Goal: Go to known website: Access a specific website the user already knows

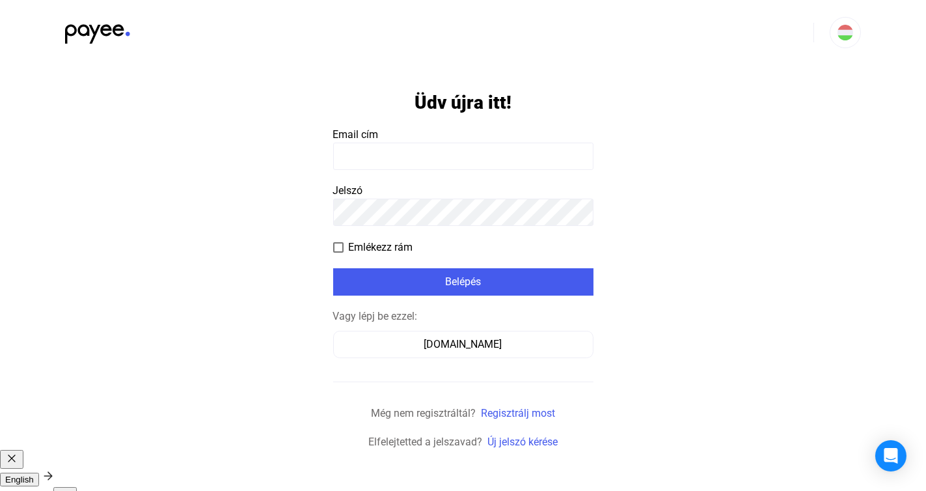
click at [390, 152] on input at bounding box center [463, 156] width 260 height 27
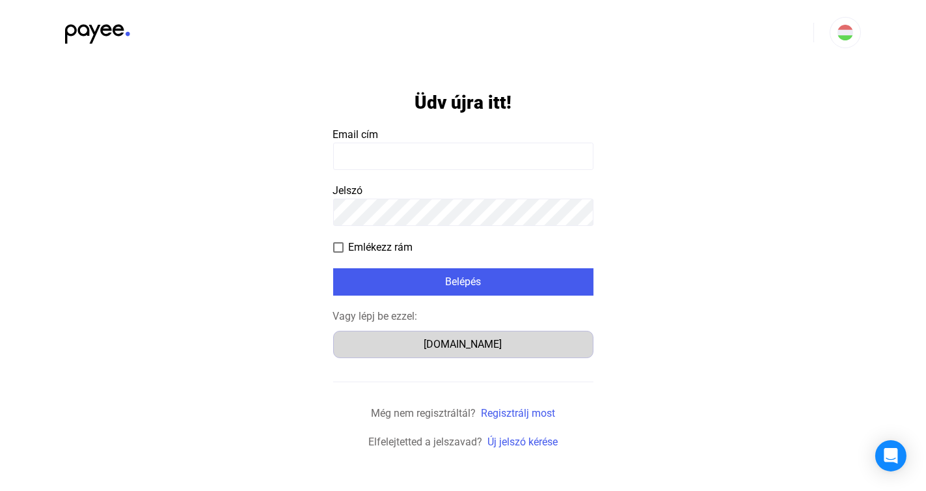
click at [434, 346] on div "[DOMAIN_NAME]" at bounding box center [463, 344] width 251 height 16
